Goal: Find specific page/section: Find specific page/section

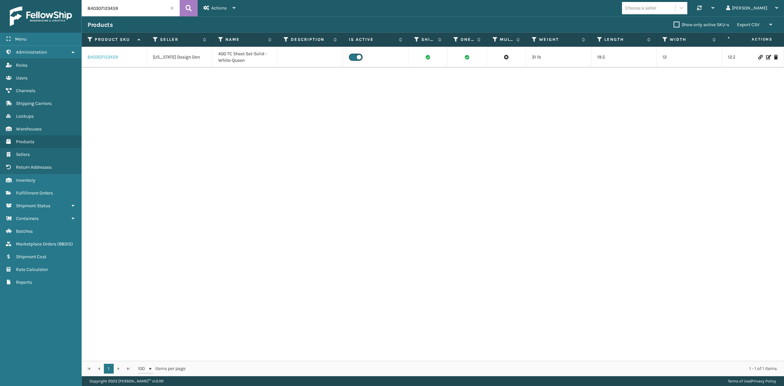
click at [109, 58] on link "840307123459" at bounding box center [102, 57] width 30 height 7
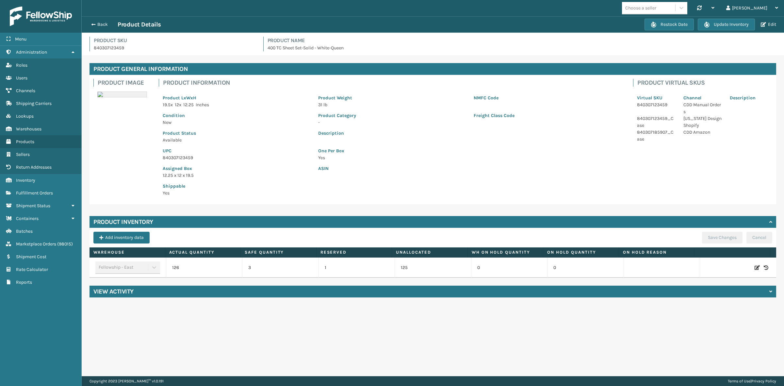
click at [449, 175] on div "ASIN" at bounding box center [469, 170] width 311 height 18
drag, startPoint x: 683, startPoint y: 118, endPoint x: 701, endPoint y: 125, distance: 19.8
click at [701, 125] on p "California Design Shopify" at bounding box center [702, 122] width 39 height 14
copy p "California Design Shopify"
drag, startPoint x: 682, startPoint y: 134, endPoint x: 684, endPoint y: 130, distance: 4.9
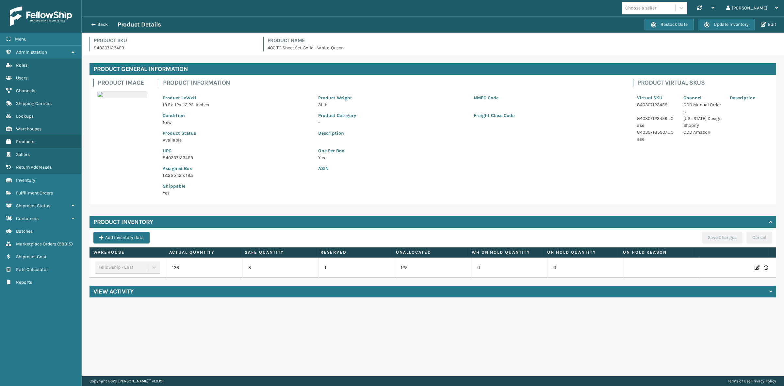
click at [682, 134] on div "CDD Amazon" at bounding box center [702, 136] width 46 height 14
click at [684, 118] on p "California Design Shopify" at bounding box center [702, 122] width 39 height 14
drag, startPoint x: 683, startPoint y: 119, endPoint x: 718, endPoint y: 121, distance: 35.7
click at [718, 121] on p "California Design Shopify" at bounding box center [702, 122] width 39 height 14
copy p "California Design"
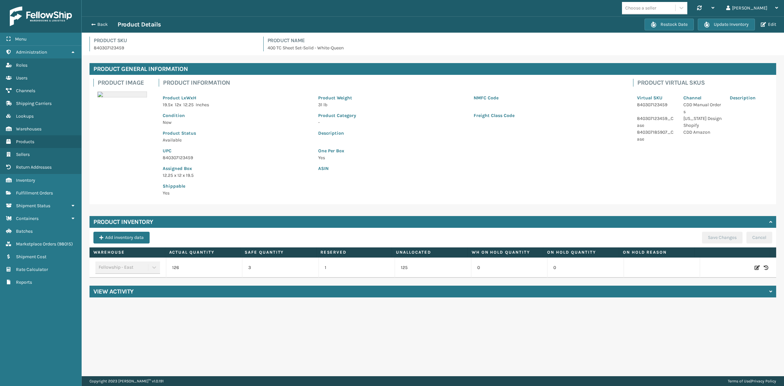
click at [270, 111] on div "Condition New" at bounding box center [236, 117] width 155 height 18
click at [99, 24] on button "Back" at bounding box center [102, 25] width 30 height 6
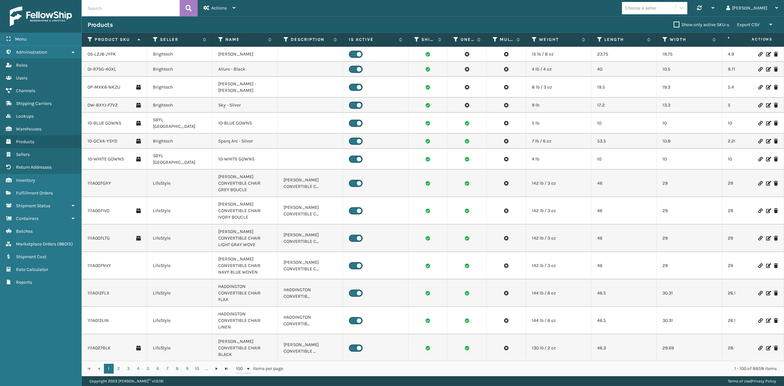
click at [435, 2] on div "Choose a seller Synchronise all channels Gil Log Out" at bounding box center [512, 8] width 542 height 16
